Goal: Navigation & Orientation: Find specific page/section

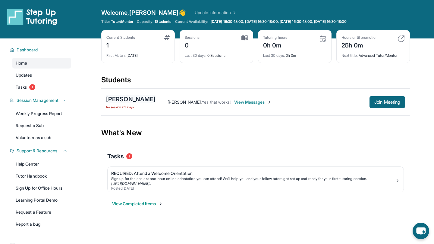
click at [128, 100] on div "[PERSON_NAME]" at bounding box center [130, 99] width 49 height 8
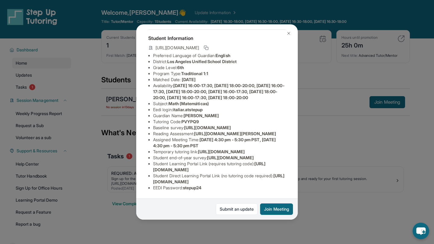
scroll to position [62, 213]
drag, startPoint x: 154, startPoint y: 105, endPoint x: 296, endPoint y: 117, distance: 142.6
click at [296, 117] on div "[PERSON_NAME] Guardian: [PERSON_NAME] Student Information [URL][DOMAIN_NAME] Pr…" at bounding box center [216, 122] width 161 height 196
copy span "[URL][DOMAIN_NAME]"
click at [288, 31] on img at bounding box center [288, 33] width 5 height 5
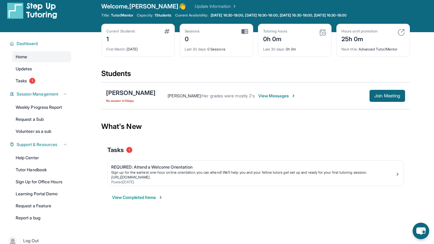
scroll to position [7, 0]
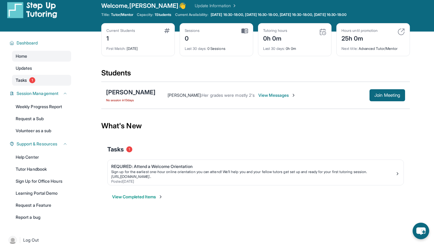
click at [27, 80] on span "Tasks" at bounding box center [21, 80] width 11 height 6
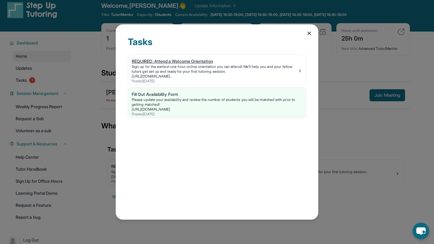
click at [255, 70] on div "Sign up for the earliest one-hour online orientation you can attend! We’ll help…" at bounding box center [215, 69] width 166 height 10
click at [307, 32] on icon at bounding box center [308, 33] width 3 height 3
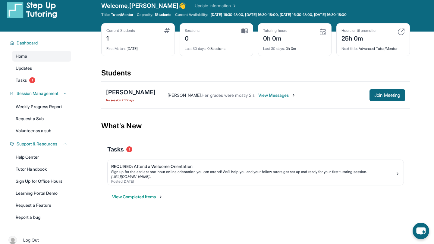
scroll to position [0, 0]
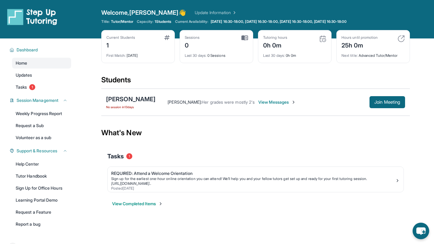
click at [197, 12] on link "Update Information" at bounding box center [215, 13] width 42 height 6
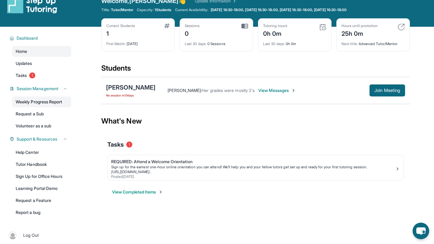
scroll to position [12, 0]
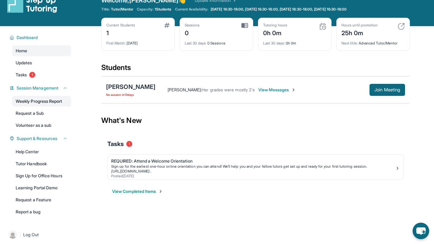
click at [58, 102] on link "Weekly Progress Report" at bounding box center [41, 101] width 59 height 11
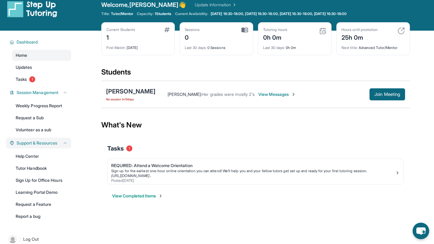
scroll to position [0, 0]
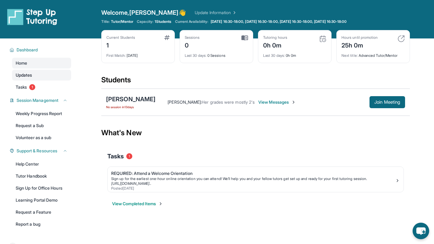
click at [33, 74] on link "Updates" at bounding box center [41, 75] width 59 height 11
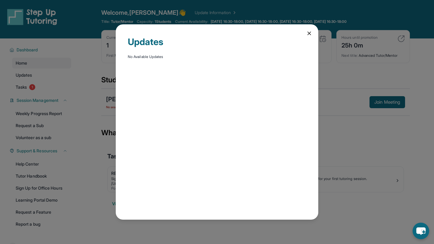
click at [309, 33] on icon at bounding box center [308, 33] width 3 height 3
